Goal: Transaction & Acquisition: Book appointment/travel/reservation

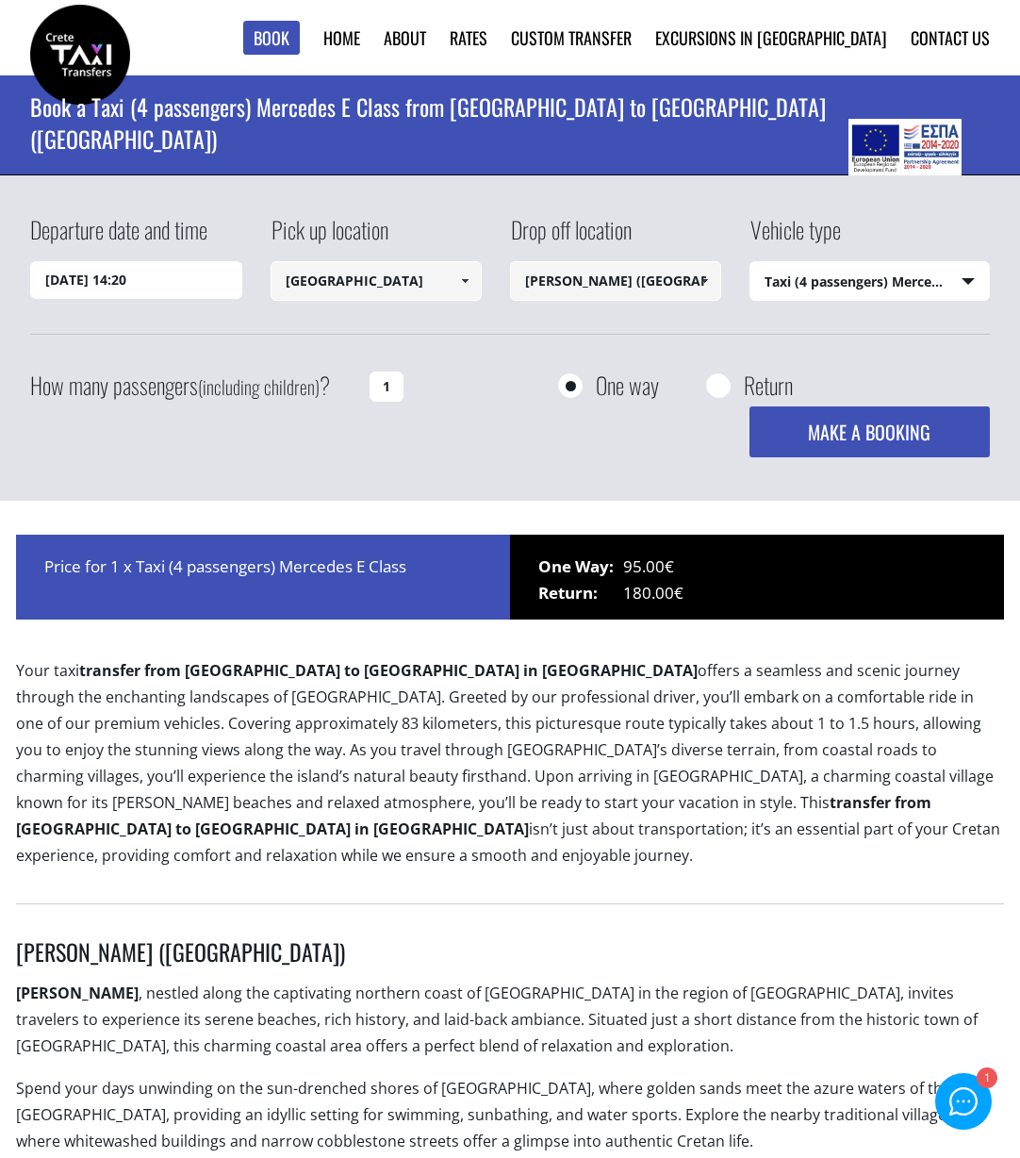
select select "540"
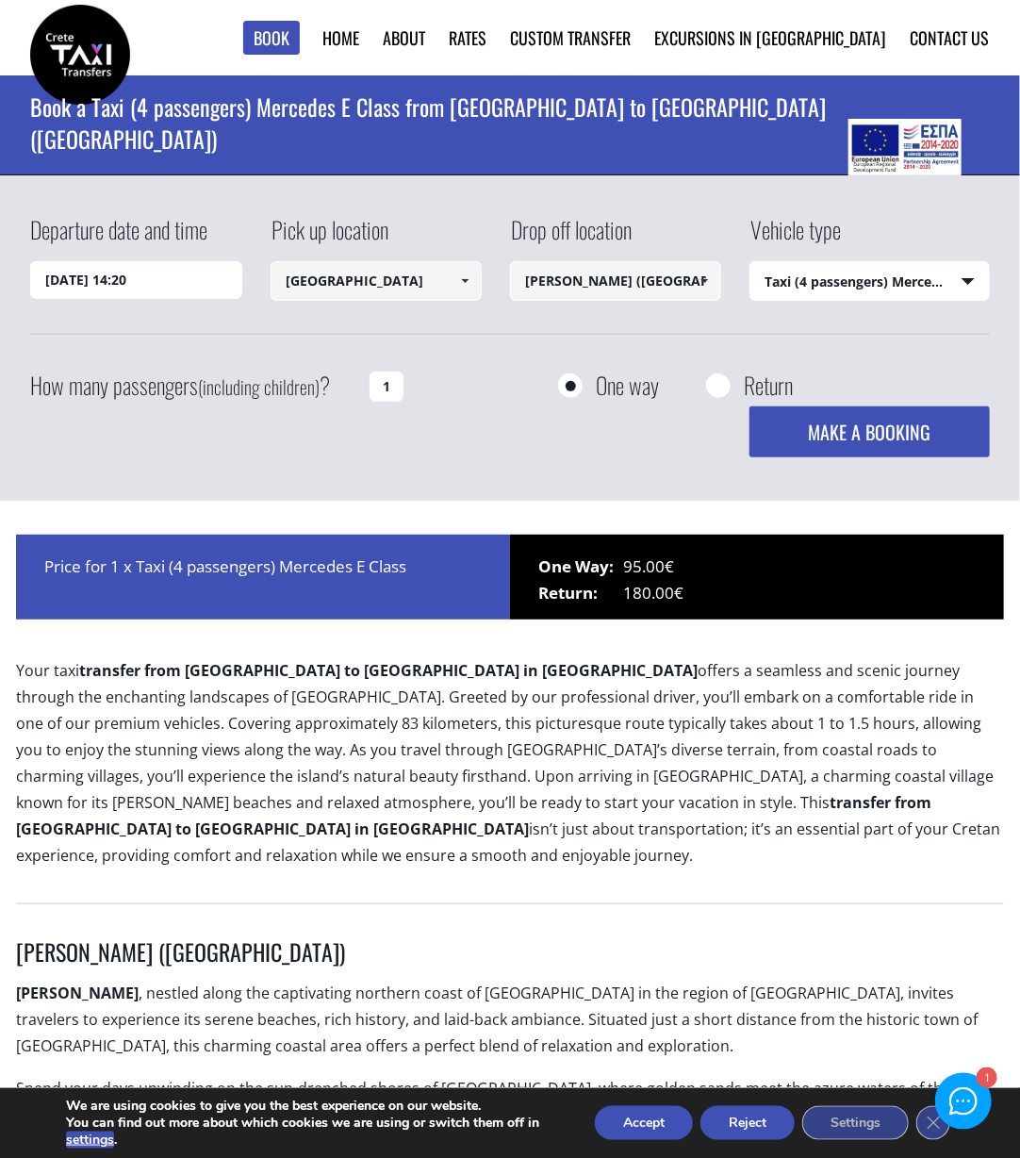
click at [587, 276] on input "[PERSON_NAME] ([GEOGRAPHIC_DATA])" at bounding box center [615, 281] width 211 height 40
click at [641, 280] on input "[PERSON_NAME] ([GEOGRAPHIC_DATA])" at bounding box center [615, 281] width 211 height 40
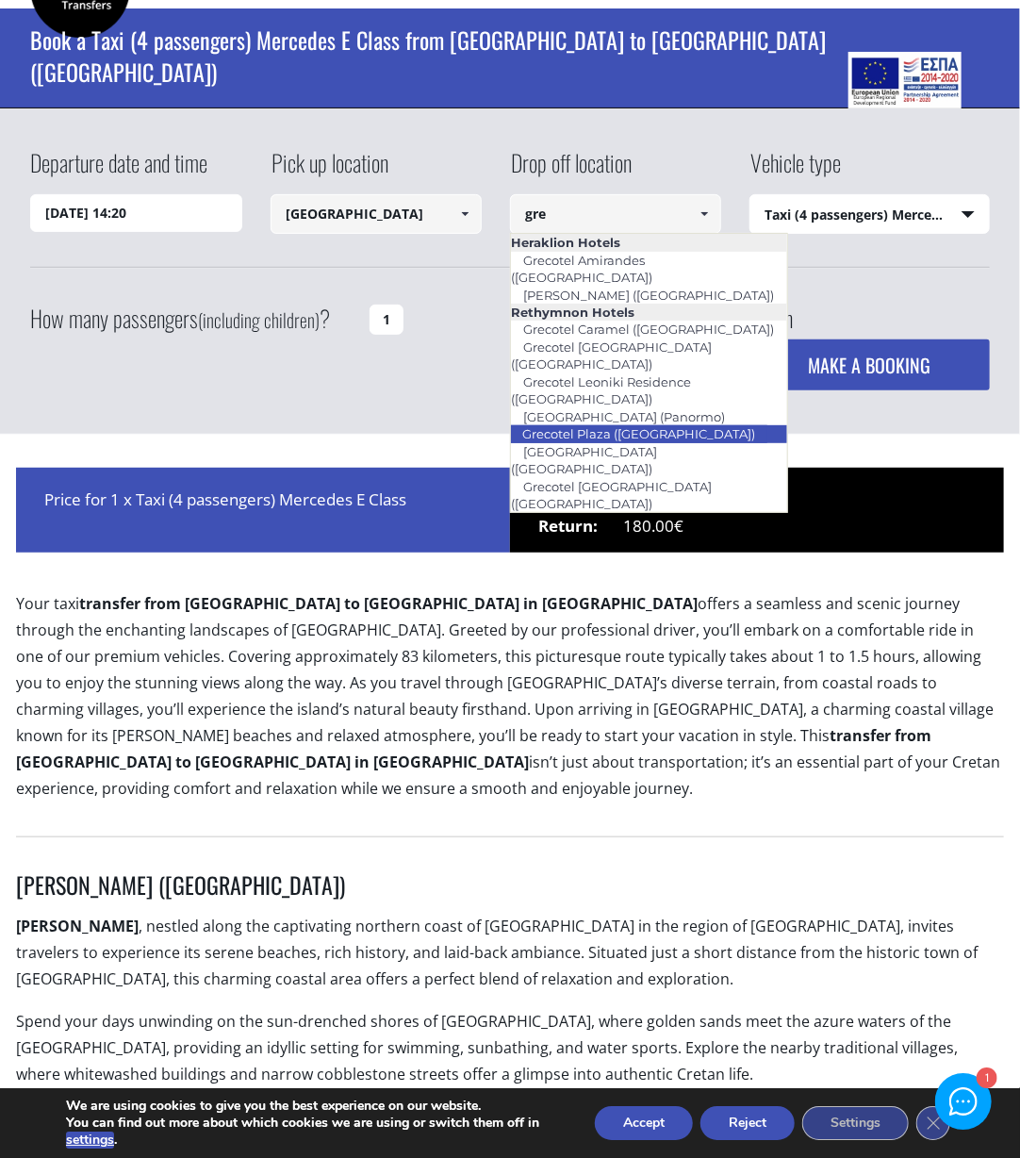
scroll to position [99, 0]
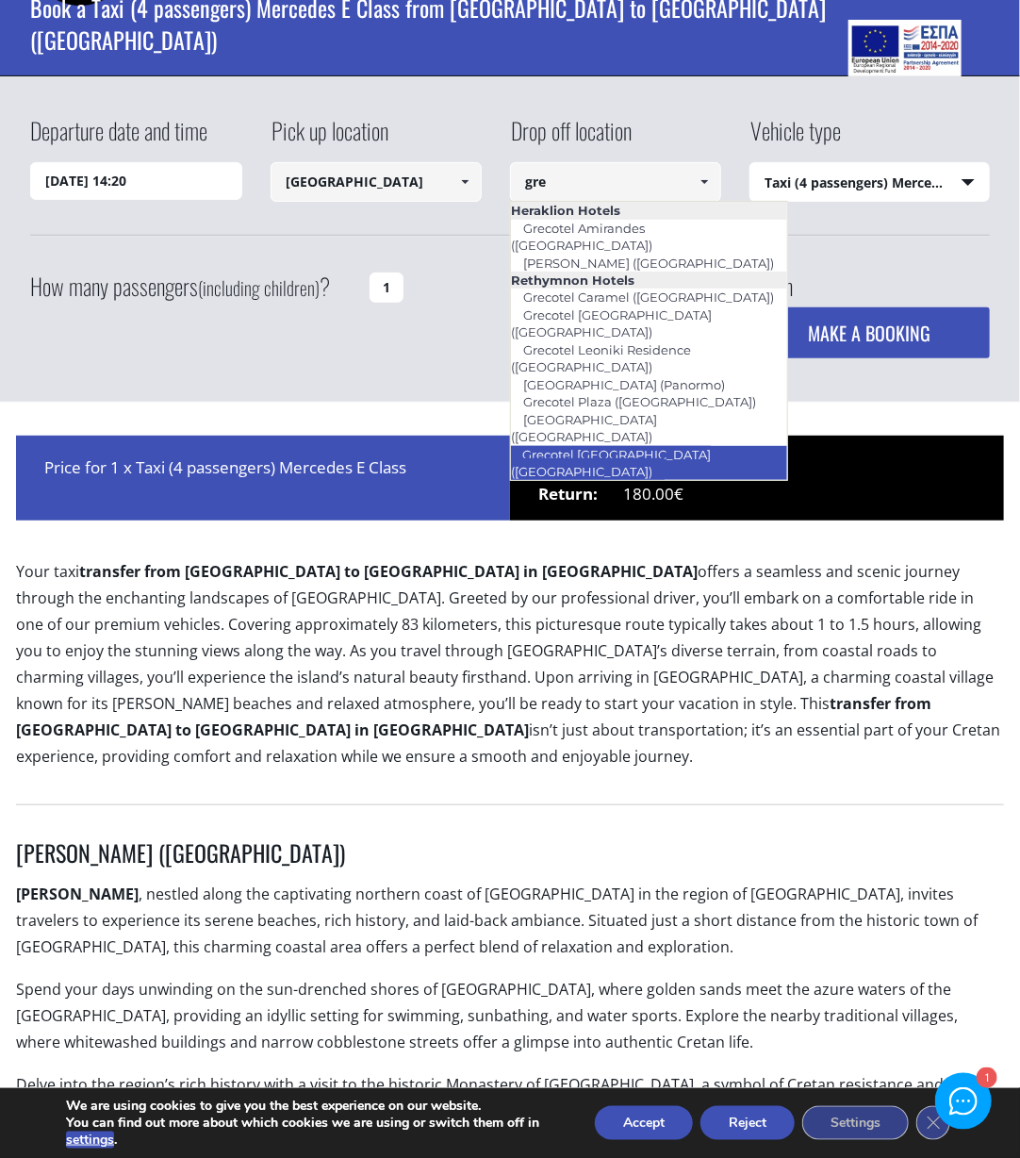
click at [640, 441] on link "Grecotel [GEOGRAPHIC_DATA] ([GEOGRAPHIC_DATA])" at bounding box center [610, 462] width 201 height 43
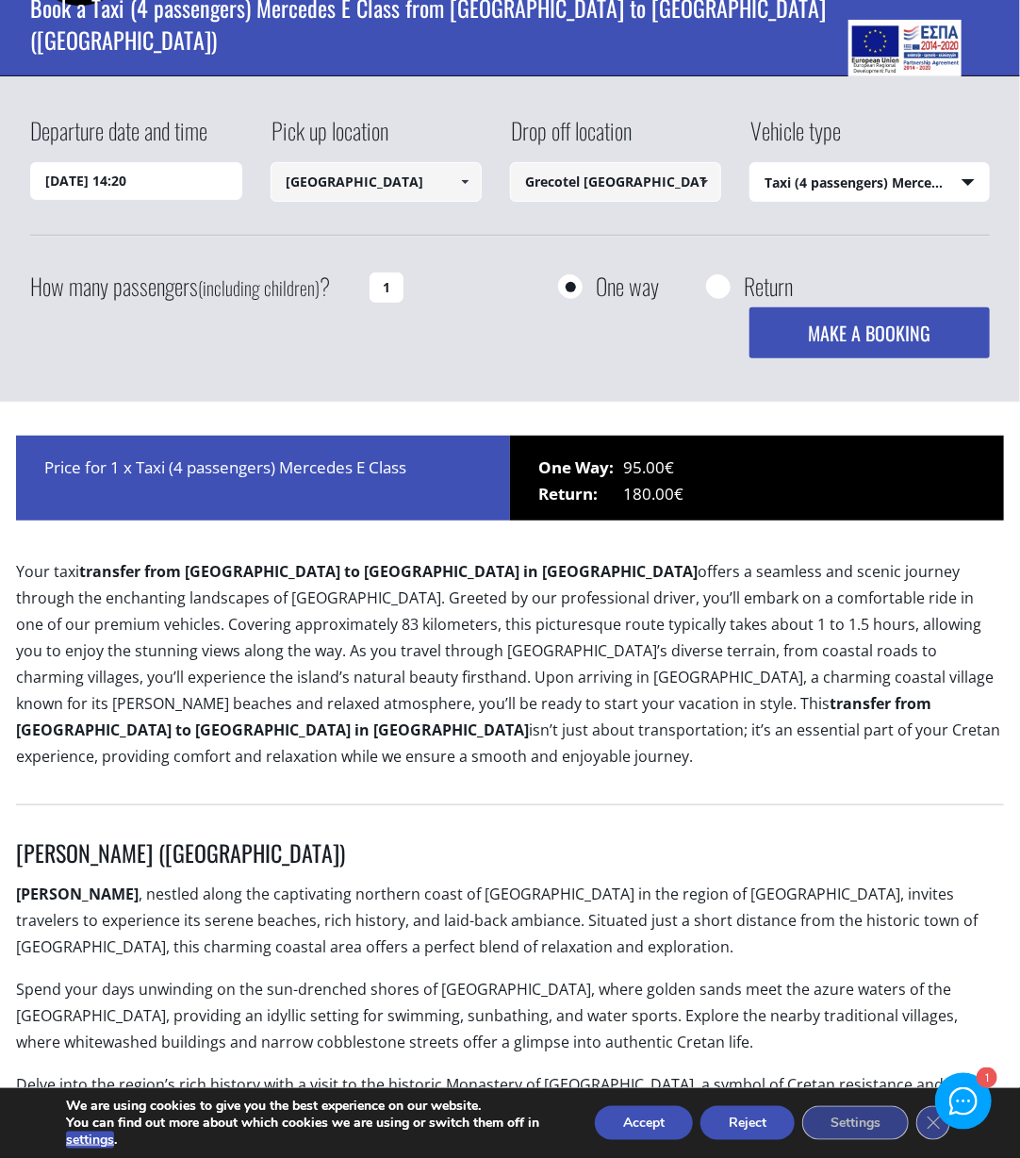
type input "Grecotel [GEOGRAPHIC_DATA] ([GEOGRAPHIC_DATA])"
click at [750, 163] on select "Select vehicle type Taxi (4 passengers) Mercedes E Class Mini Van (7 passengers…" at bounding box center [869, 183] width 238 height 40
click at [451, 331] on div "How many passengers (including children) ? 1 One way Return MAKE A BOOKING Plea…" at bounding box center [509, 311] width 959 height 94
click at [371, 283] on input "1" at bounding box center [386, 287] width 34 height 30
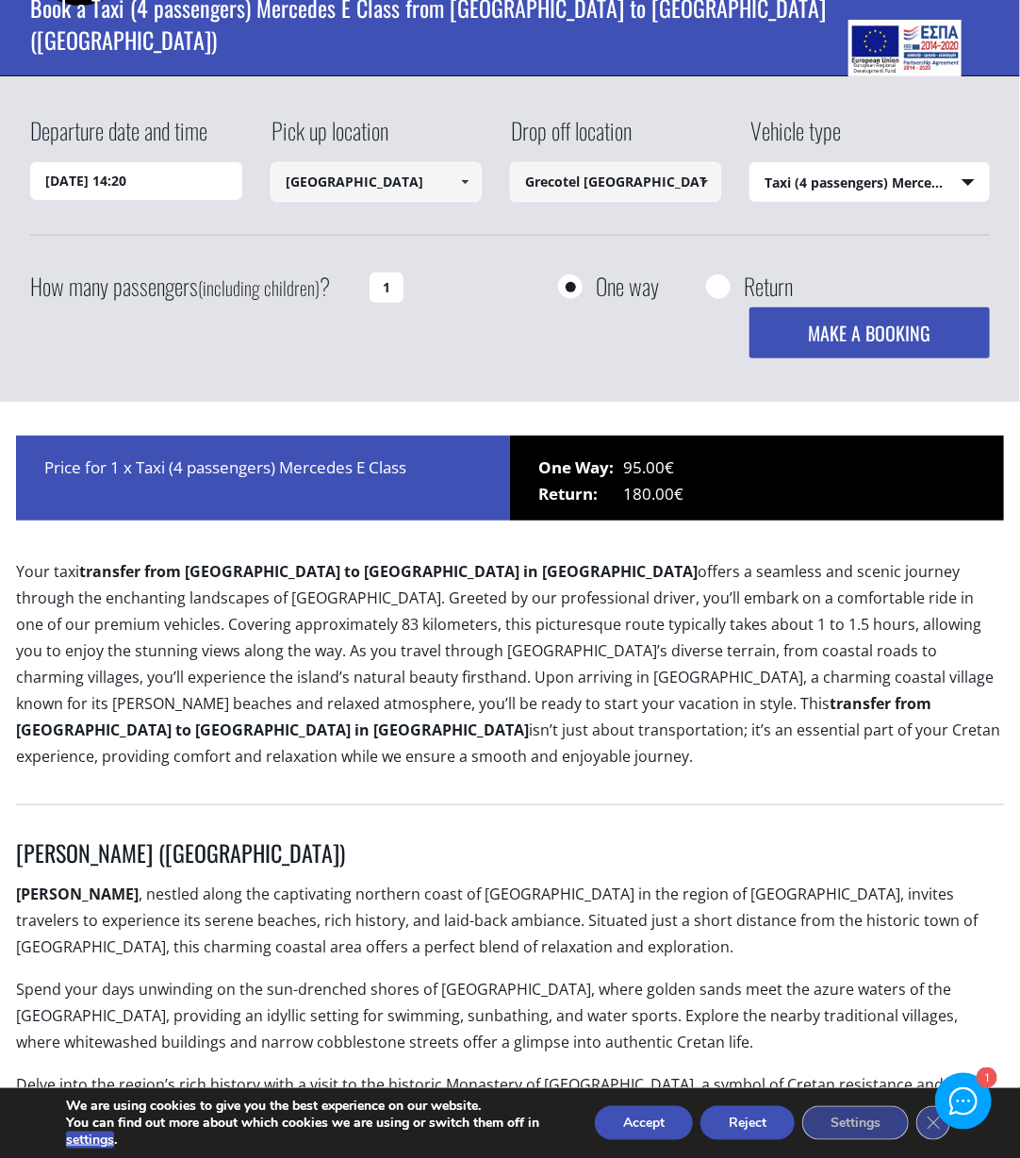
click at [386, 283] on input "1" at bounding box center [386, 287] width 34 height 30
type input "2"
click at [129, 172] on input "[DATE] 14:20" at bounding box center [135, 181] width 211 height 38
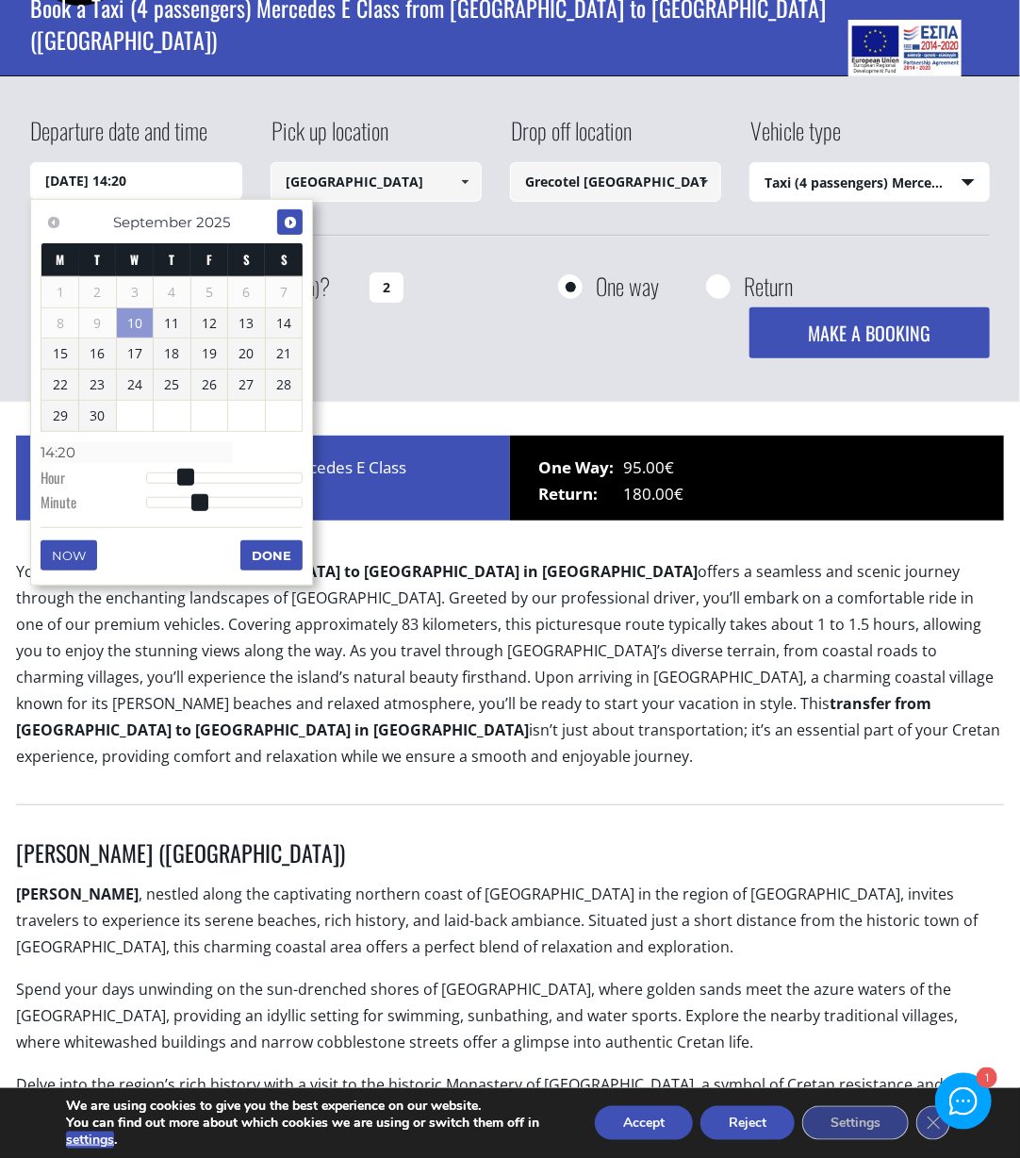
click at [300, 221] on link "Next" at bounding box center [289, 221] width 25 height 25
click at [247, 289] on link "4" at bounding box center [246, 292] width 37 height 30
type input "[DATE] 01:00"
type input "01:00"
type input "[DATE] 02:00"
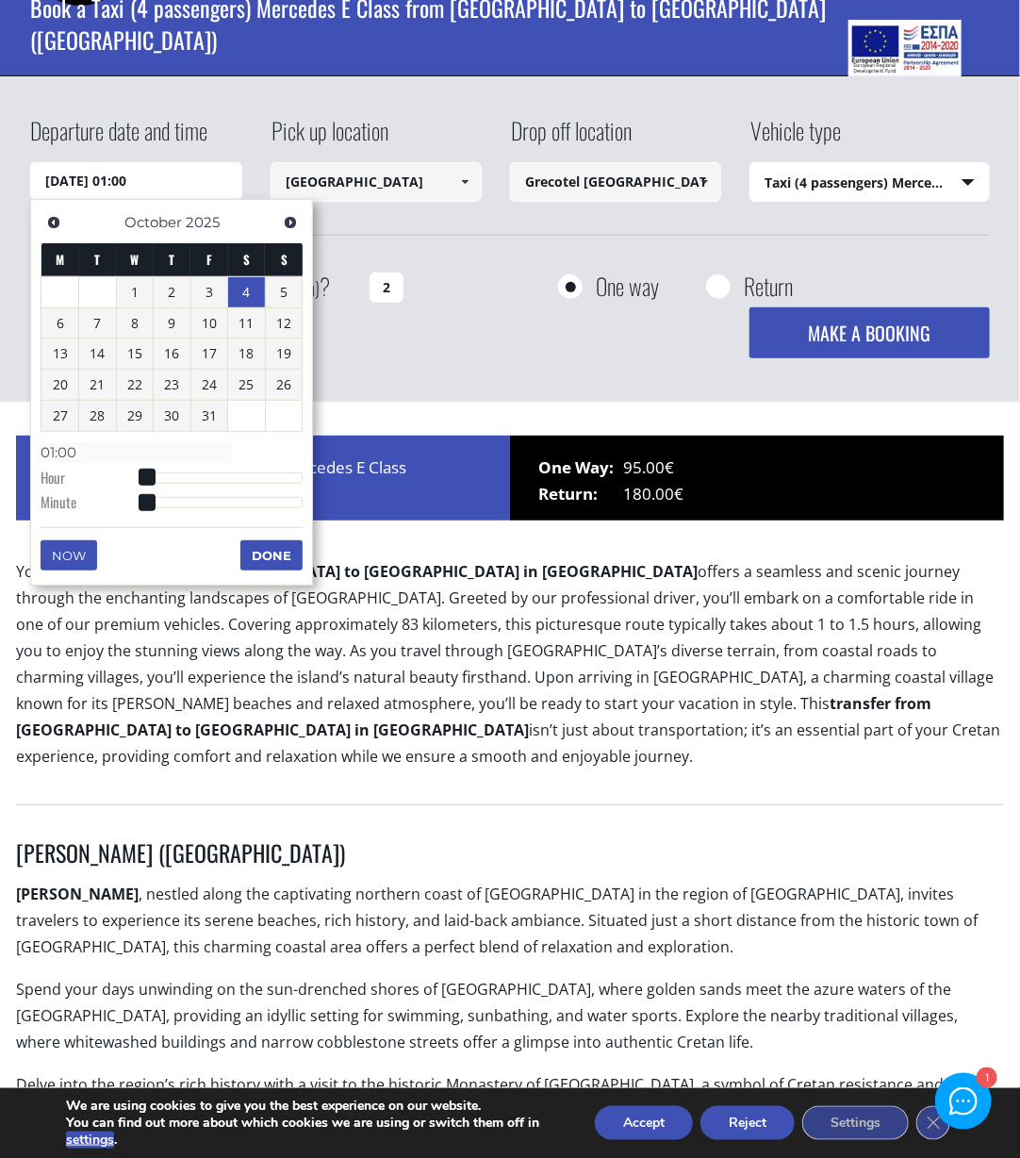
type input "02:00"
type input "[DATE] 03:00"
type input "03:00"
type input "[DATE] 04:00"
type input "04:00"
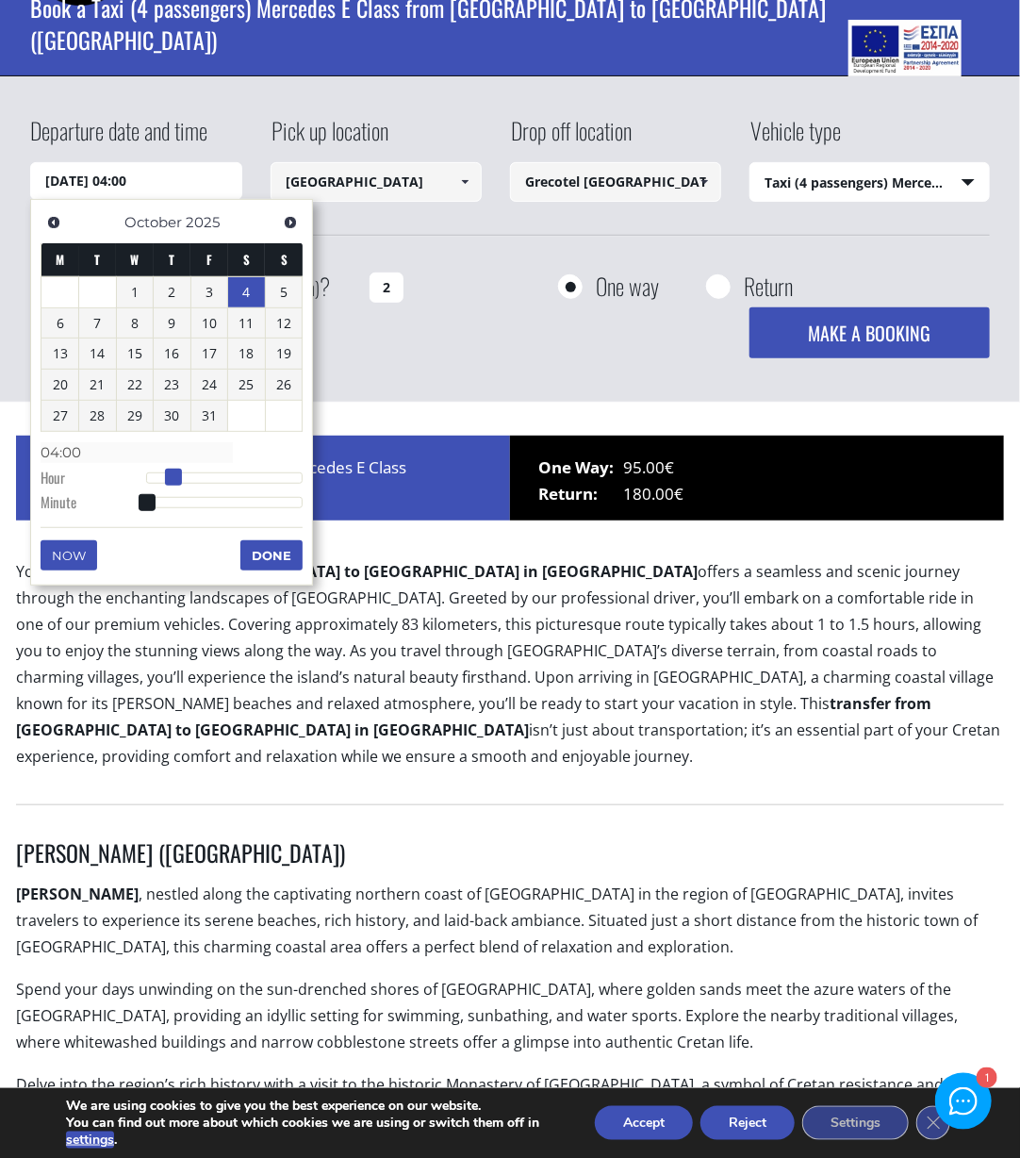
type input "[DATE] 05:00"
type input "05:00"
type input "[DATE] 06:00"
type input "06:00"
type input "[DATE] 07:00"
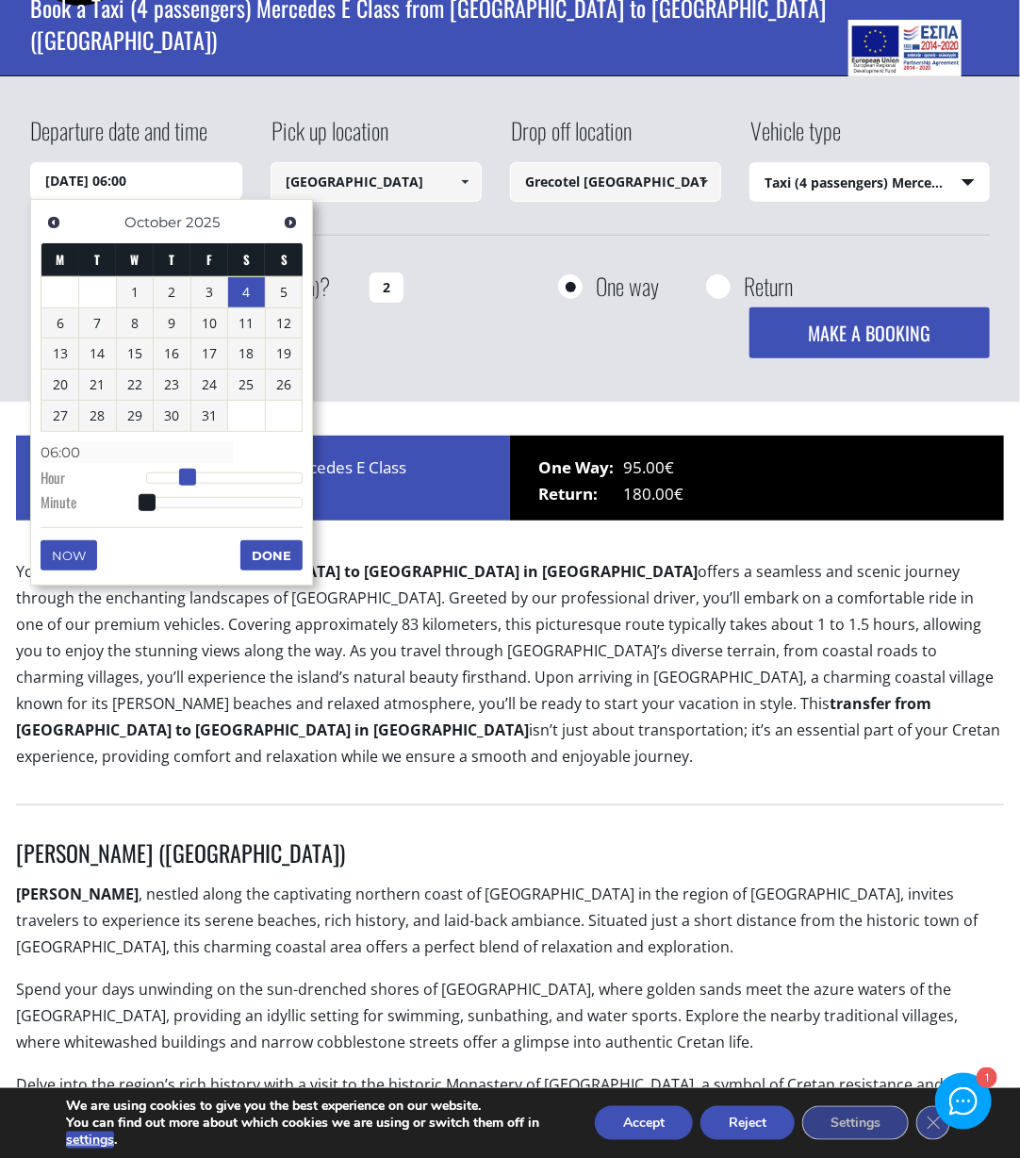
type input "07:00"
type input "[DATE] 08:00"
type input "08:00"
type input "[DATE] 09:00"
type input "09:00"
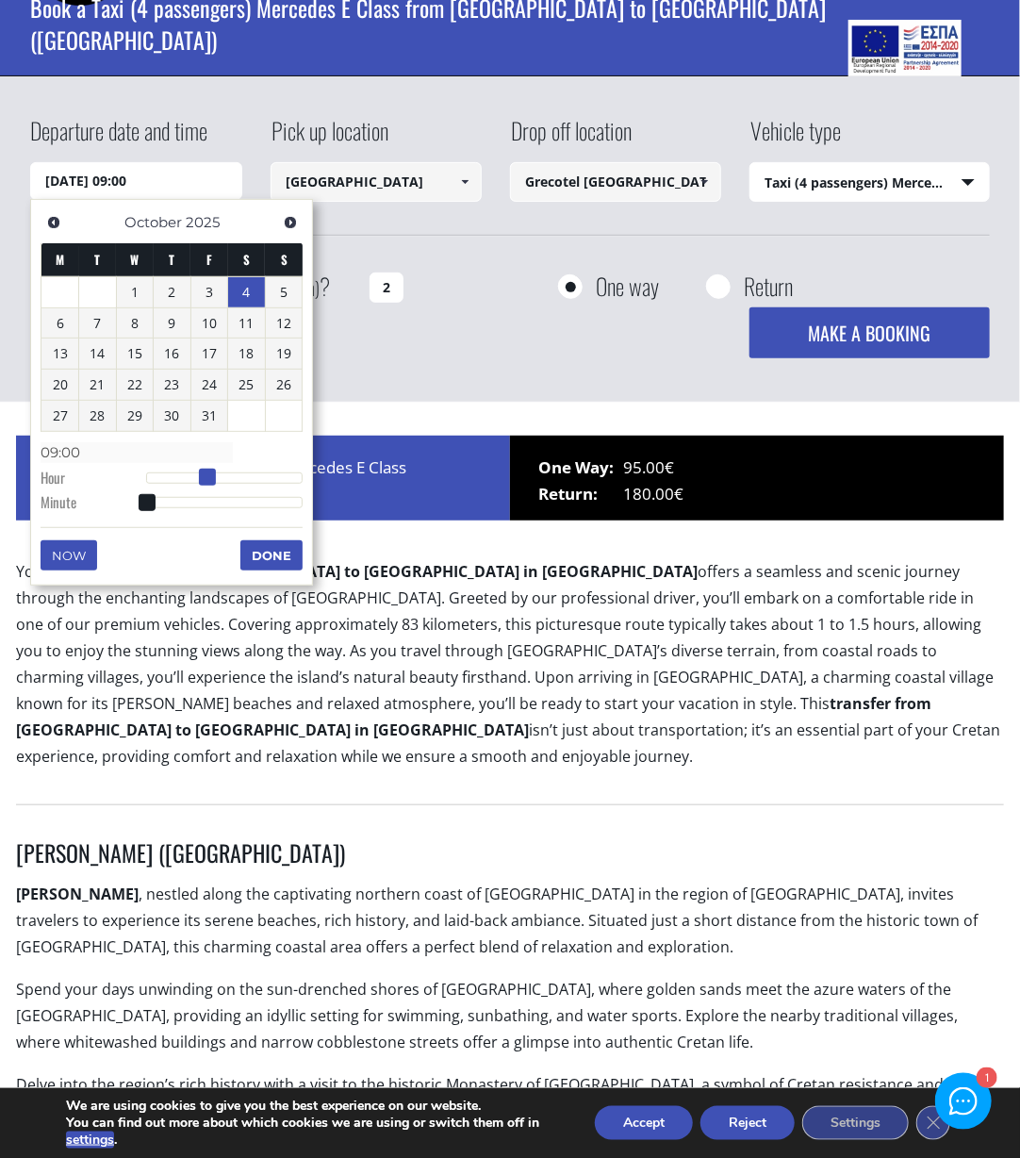
type input "[DATE] 10:00"
type input "10:00"
type input "[DATE] 11:00"
type input "11:00"
type input "[DATE] 12:00"
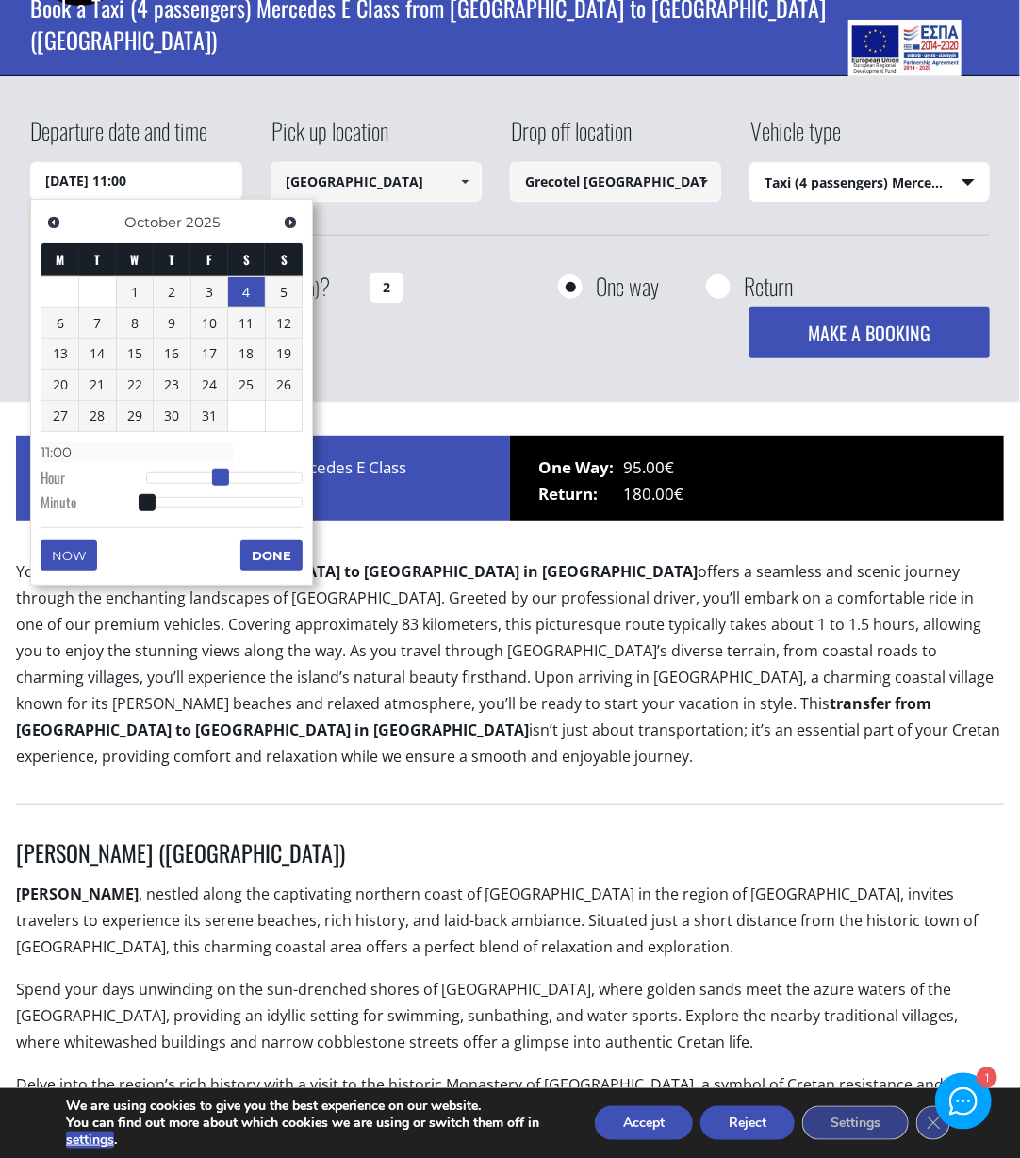
type input "12:00"
drag, startPoint x: 152, startPoint y: 476, endPoint x: 236, endPoint y: 472, distance: 84.0
click at [236, 472] on span at bounding box center [228, 476] width 17 height 17
click at [264, 550] on button "Done" at bounding box center [271, 555] width 62 height 30
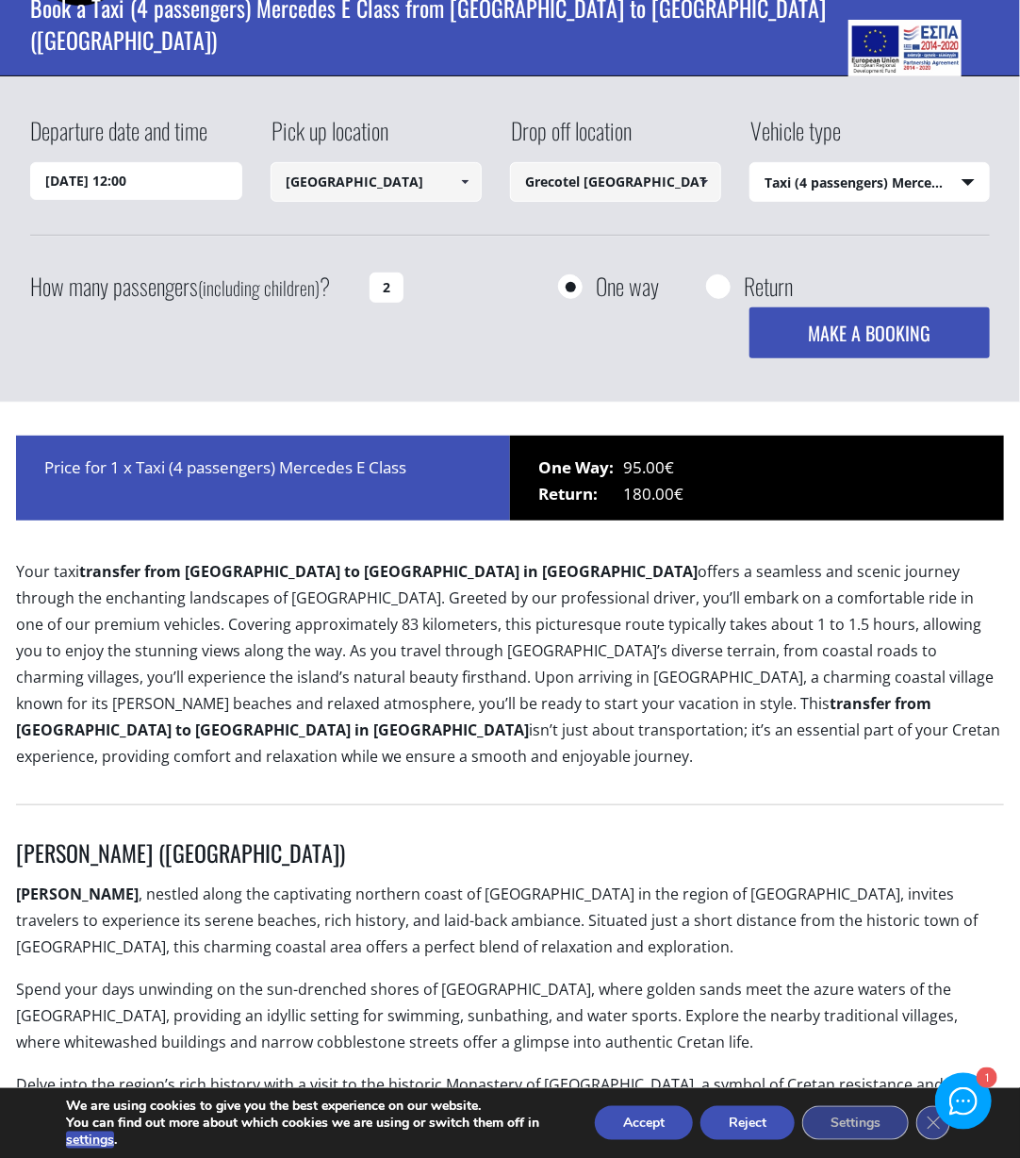
click at [835, 331] on button "MAKE A BOOKING" at bounding box center [868, 332] width 239 height 51
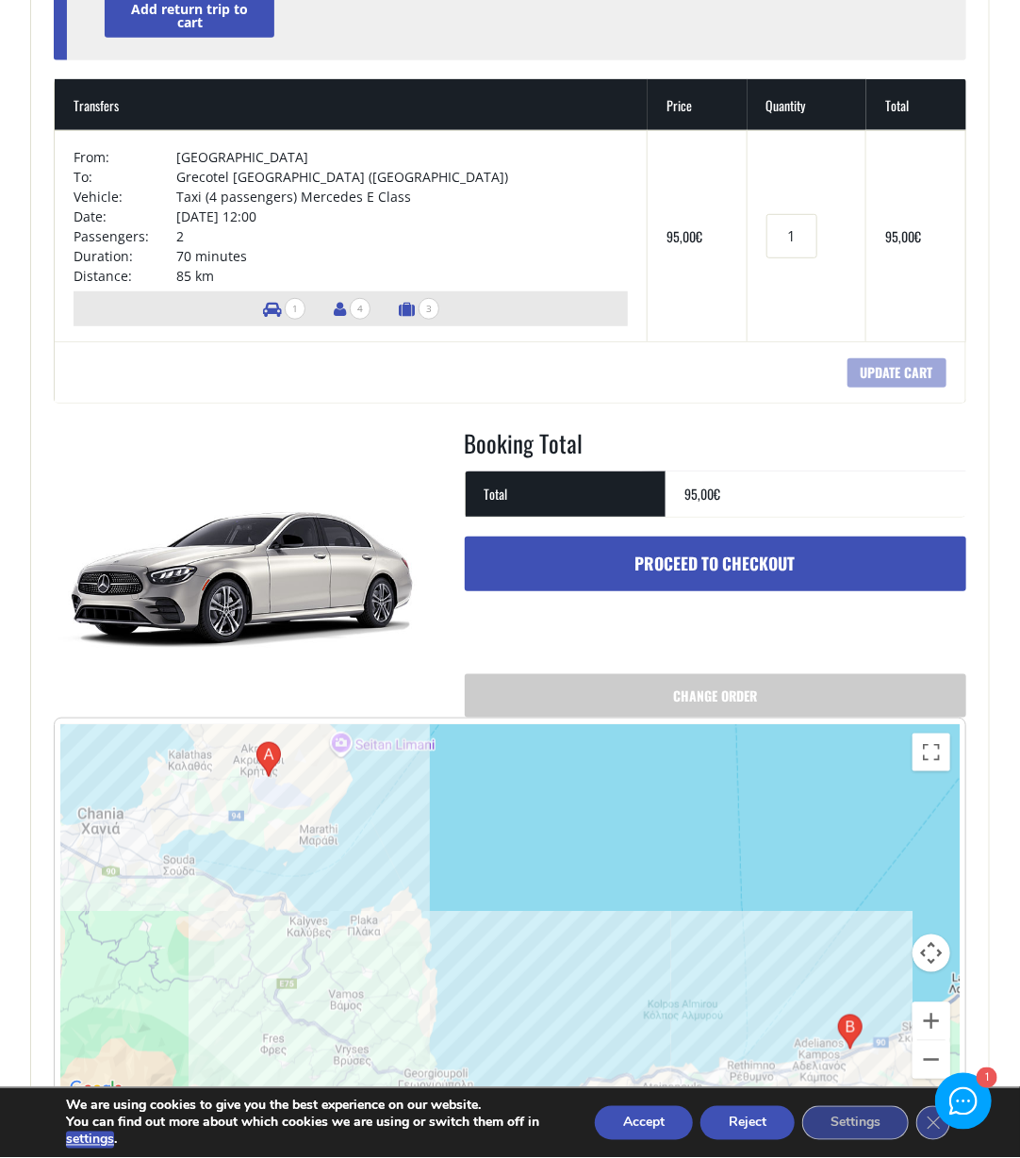
scroll to position [298, 0]
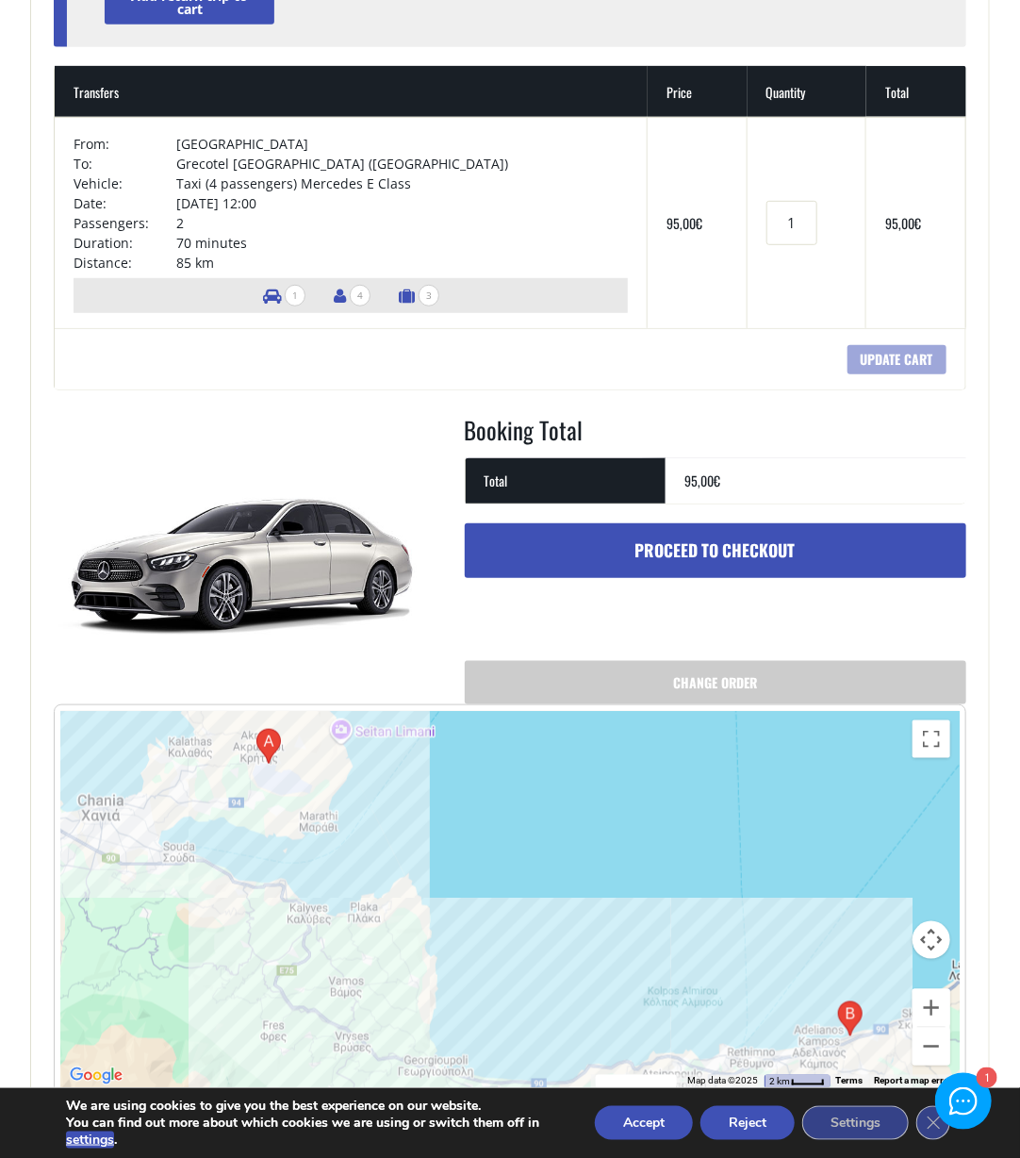
click at [741, 540] on link "Proceed to checkout" at bounding box center [715, 550] width 501 height 55
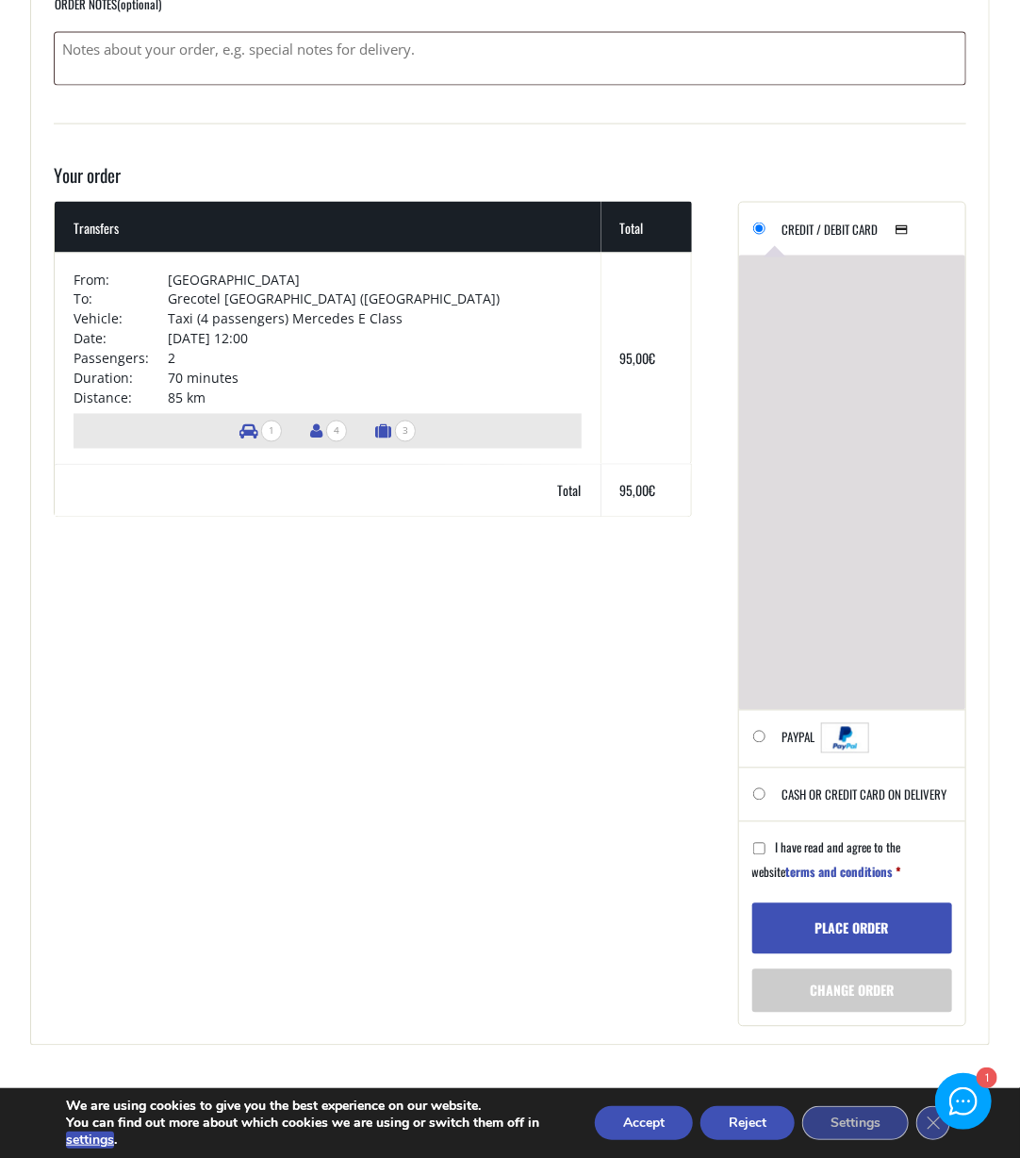
scroll to position [1094, 0]
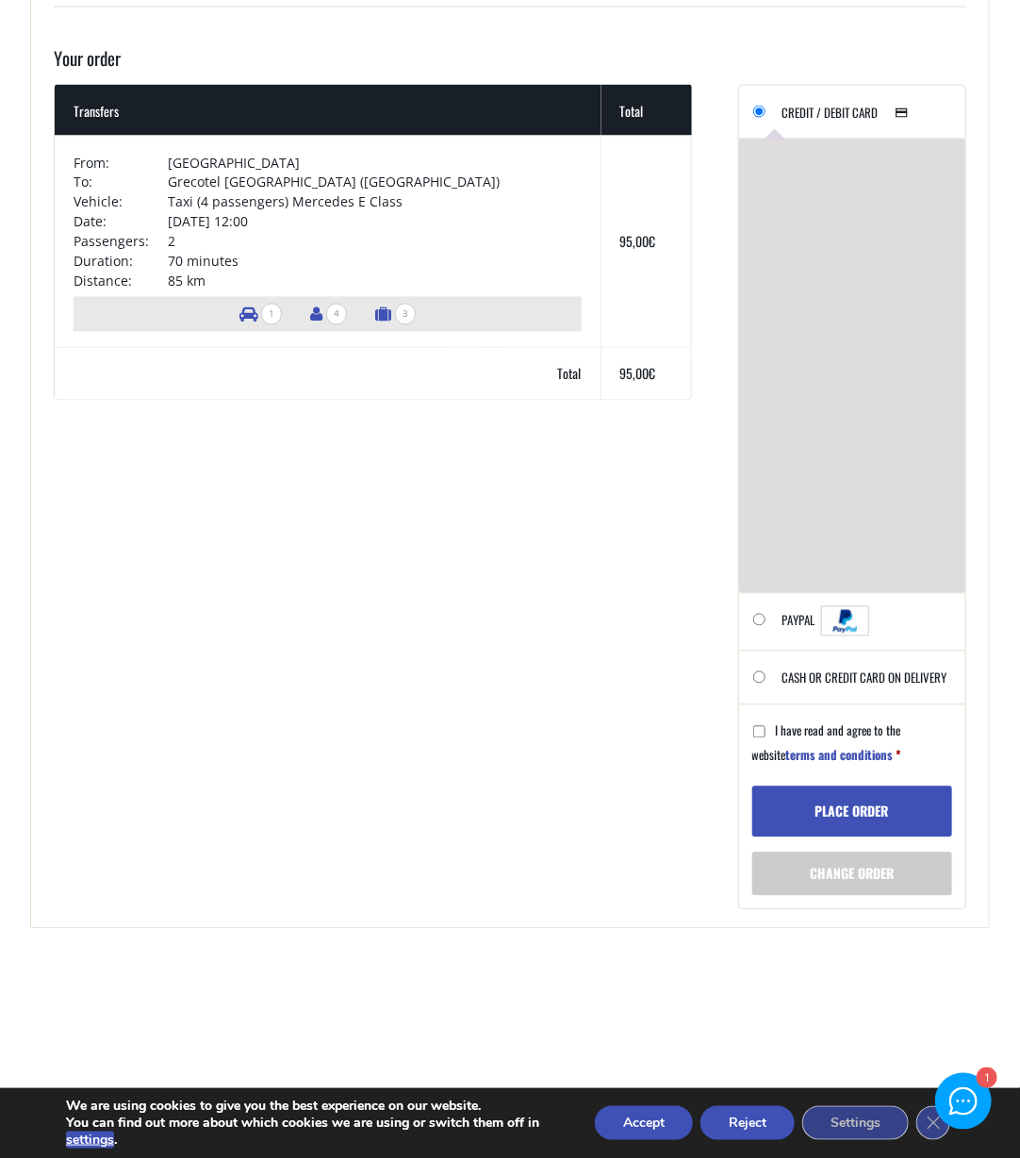
click at [826, 675] on label "Cash or Credit Card on delivery" at bounding box center [864, 684] width 165 height 39
click at [765, 675] on input "Cash or Credit Card on delivery" at bounding box center [759, 677] width 12 height 12
radio input "true"
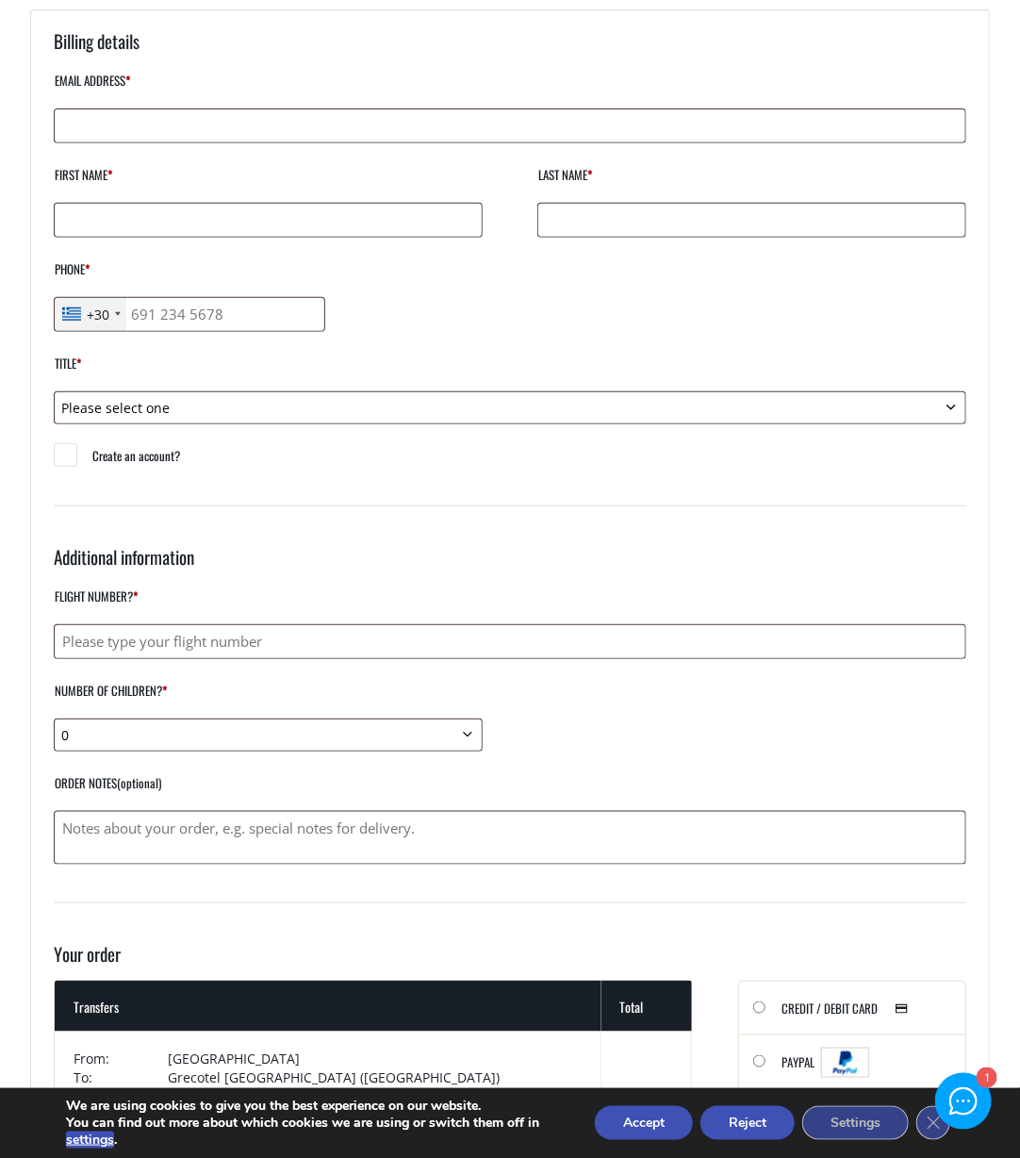
scroll to position [0, 0]
